Goal: Task Accomplishment & Management: Use online tool/utility

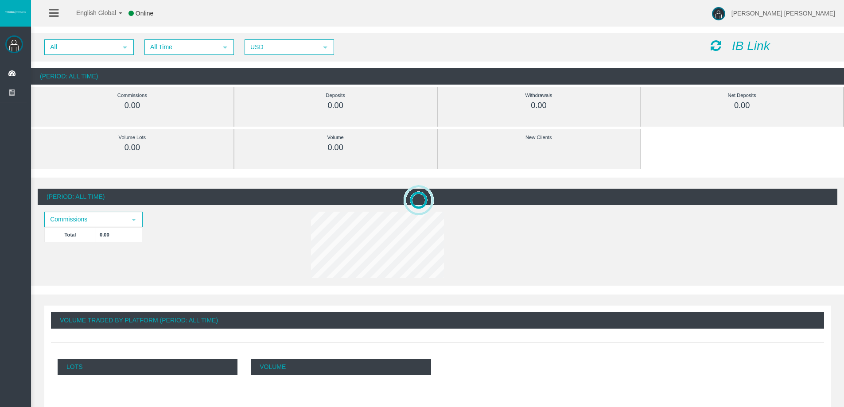
click at [719, 45] on icon at bounding box center [716, 45] width 11 height 12
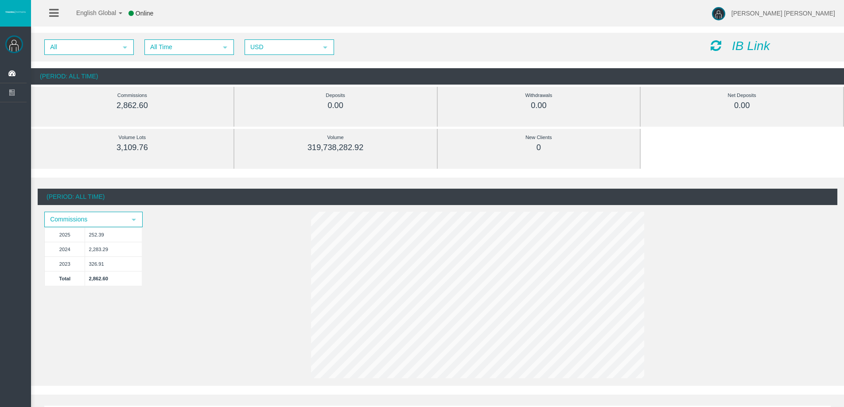
click at [717, 49] on icon at bounding box center [716, 45] width 11 height 12
click at [752, 43] on icon "IB Link" at bounding box center [751, 46] width 38 height 14
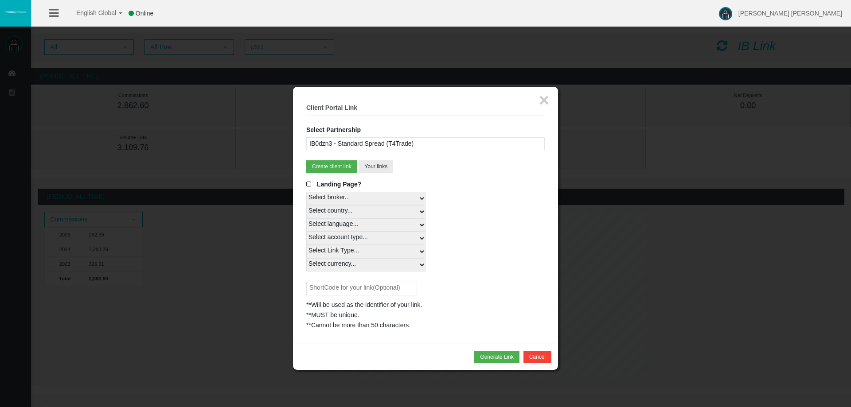
click at [420, 214] on select "Select country... Rest of the World" at bounding box center [365, 211] width 119 height 13
click at [306, 205] on select "Select country... Rest of the World" at bounding box center [365, 211] width 119 height 13
click at [417, 217] on select "Select country... Rest of the World" at bounding box center [365, 211] width 119 height 13
click at [306, 205] on select "Select country... Rest of the World" at bounding box center [365, 211] width 119 height 13
click at [419, 210] on select "Select country... Rest of the World" at bounding box center [365, 211] width 119 height 13
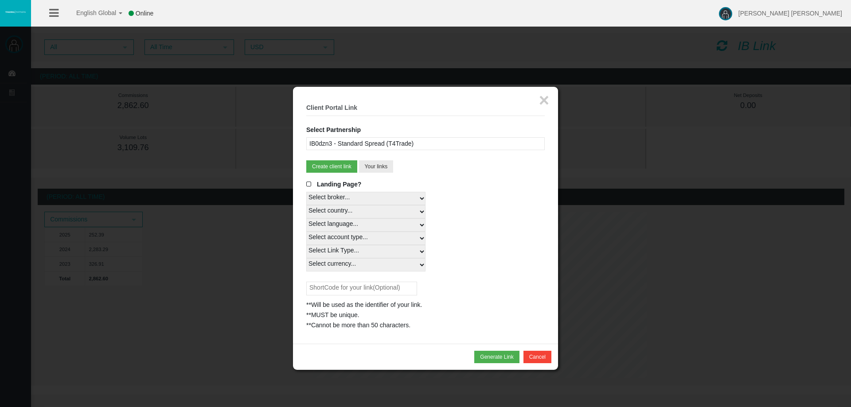
select select
click at [306, 205] on select "Select country... Rest of the World" at bounding box center [365, 211] width 119 height 13
click at [404, 227] on select "Select language... English Japanese Chinese Portuguese Spanish Czech German Fre…" at bounding box center [365, 224] width 119 height 13
select select
click at [306, 218] on select "Select language... English Japanese Chinese Portuguese Spanish Czech German Fre…" at bounding box center [365, 224] width 119 height 13
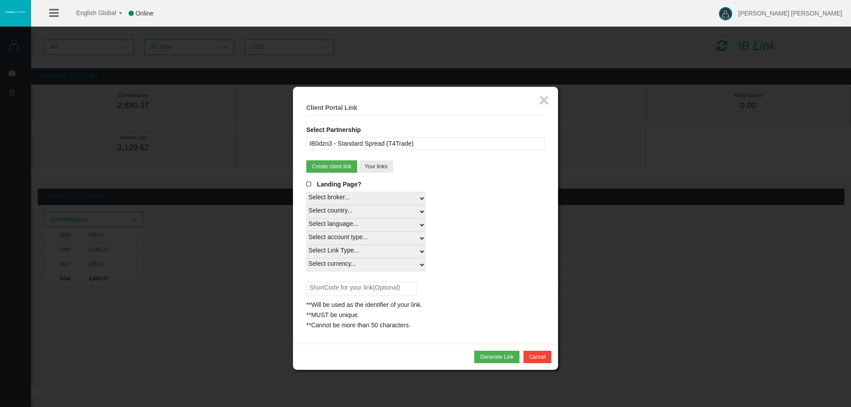
click at [374, 235] on select "Select account type... All Platforms MT4 LiveFixedSpreadAccount MT4 LiveFloatin…" at bounding box center [365, 238] width 119 height 13
select select
click at [306, 232] on select "Select account type... All Platforms MT4 LiveFixedSpreadAccount MT4 LiveFloatin…" at bounding box center [365, 238] width 119 height 13
click at [394, 253] on select "Select Link Type... Real" at bounding box center [365, 251] width 119 height 13
select select "Real"
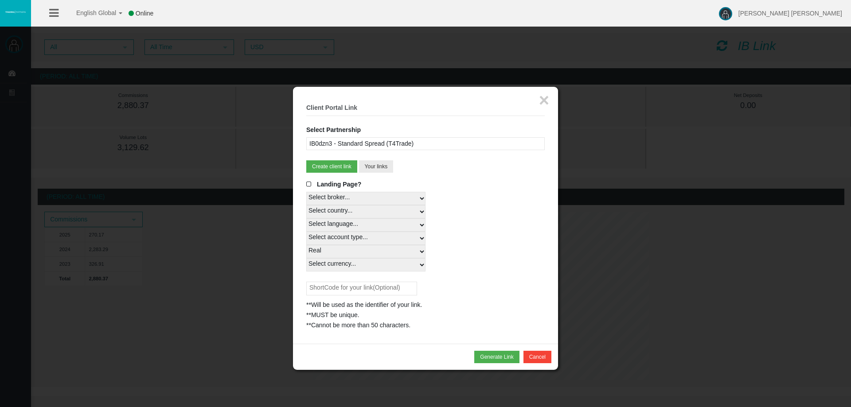
click at [306, 245] on select "Select Link Type... Real" at bounding box center [365, 251] width 119 height 13
click at [388, 265] on select "Select currency... All Currencies" at bounding box center [365, 264] width 119 height 13
select select "All Currencies"
click at [306, 258] on select "Select currency... All Currencies" at bounding box center [365, 264] width 119 height 13
click at [494, 355] on button "Generate Link" at bounding box center [496, 357] width 45 height 12
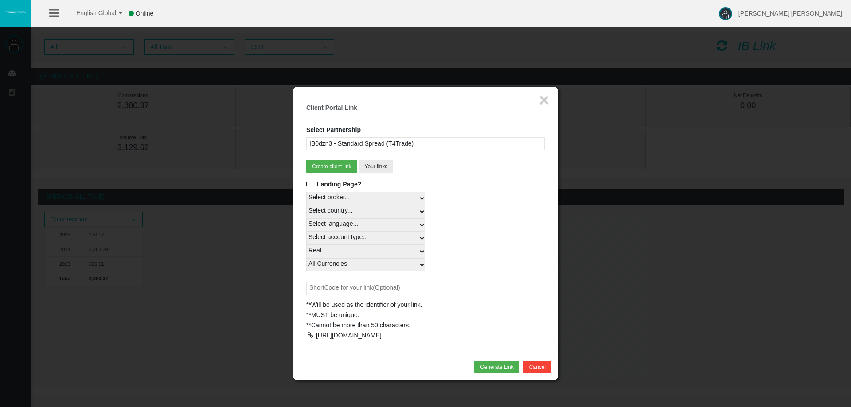
click at [309, 335] on div at bounding box center [310, 335] width 8 height 6
click at [545, 103] on button "×" at bounding box center [544, 100] width 10 height 18
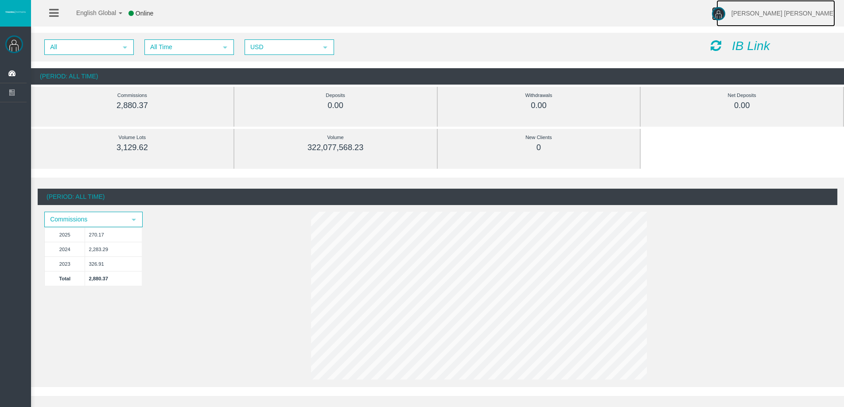
click at [793, 15] on span "[PERSON_NAME] [PERSON_NAME]" at bounding box center [784, 13] width 104 height 7
